Goal: Task Accomplishment & Management: Use online tool/utility

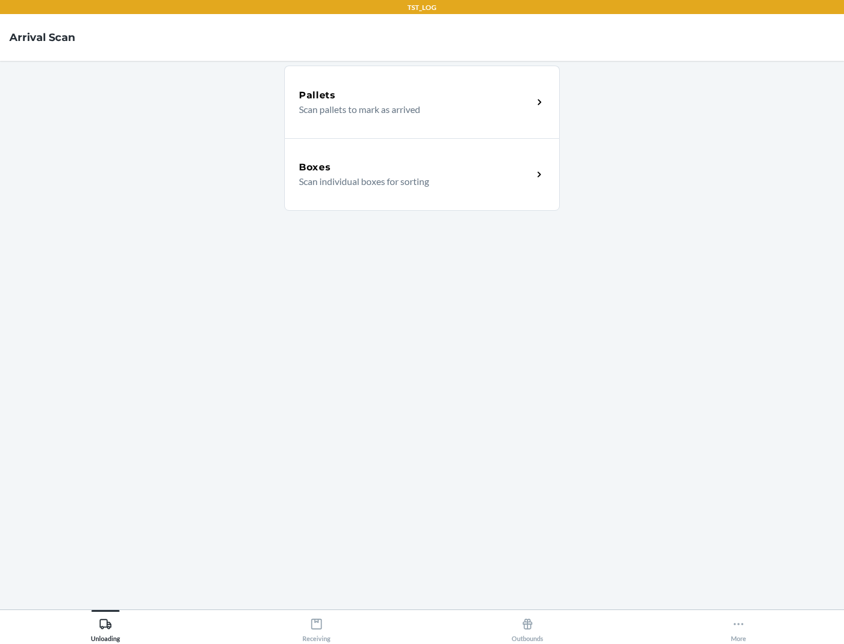
click at [415, 168] on div "Boxes" at bounding box center [416, 168] width 234 height 14
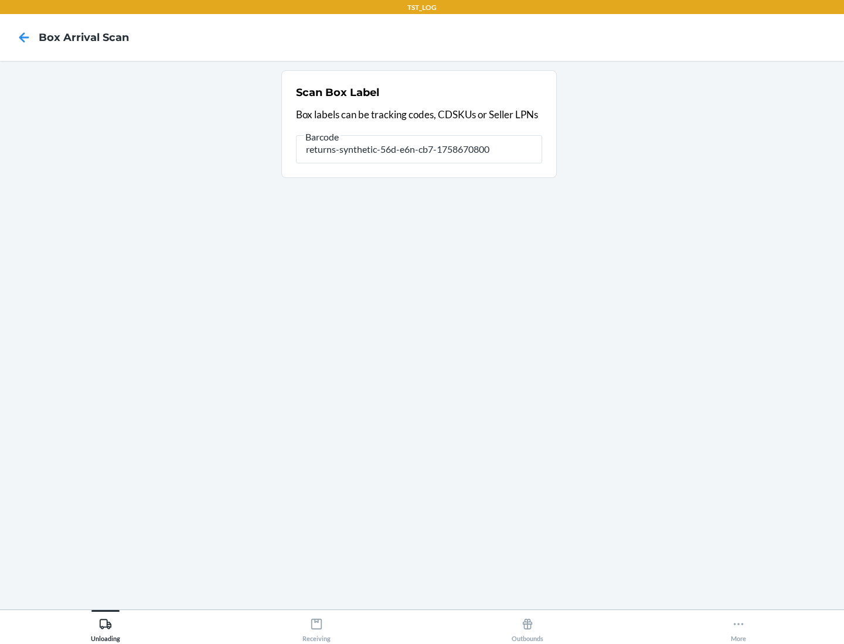
type input "returns-synthetic-56d-e6n-cb7-1758670800"
